Goal: Transaction & Acquisition: Purchase product/service

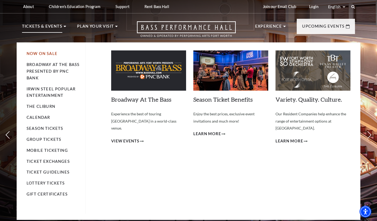
click at [36, 51] on link "Now On Sale" at bounding box center [42, 53] width 31 height 5
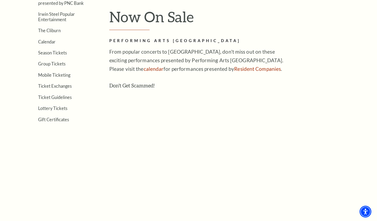
scroll to position [161, 0]
click at [56, 14] on link "Irwin Steel Popular Entertainment" at bounding box center [56, 16] width 37 height 10
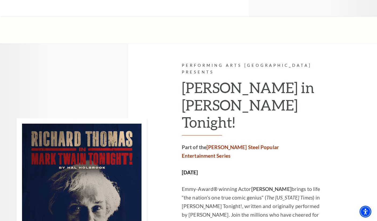
scroll to position [1413, 0]
